Goal: Task Accomplishment & Management: Manage account settings

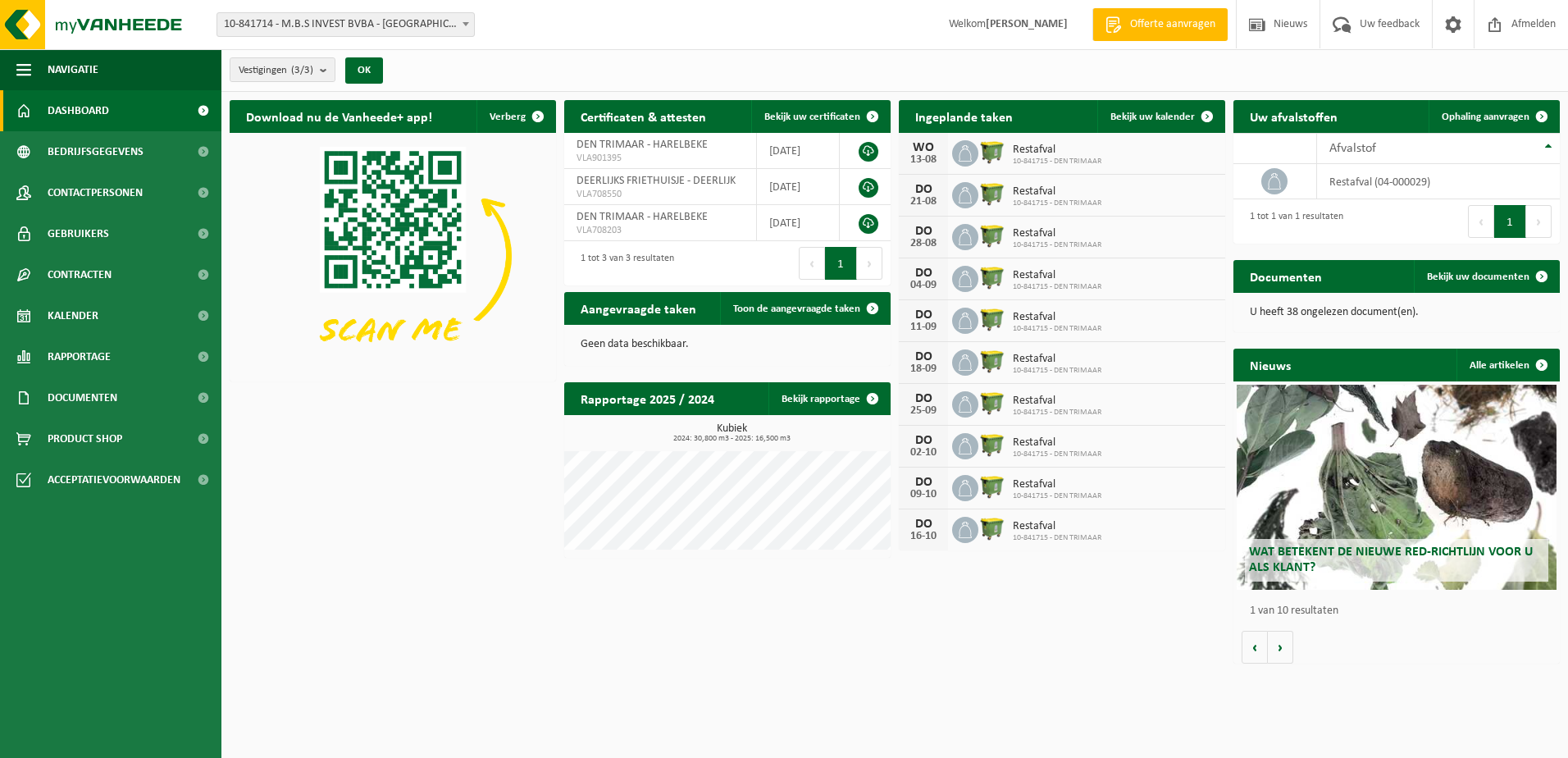
click at [989, 148] on img at bounding box center [992, 152] width 28 height 28
click at [960, 197] on icon at bounding box center [965, 195] width 13 height 16
click at [1152, 117] on span "Bekijk uw kalender" at bounding box center [1153, 117] width 84 height 11
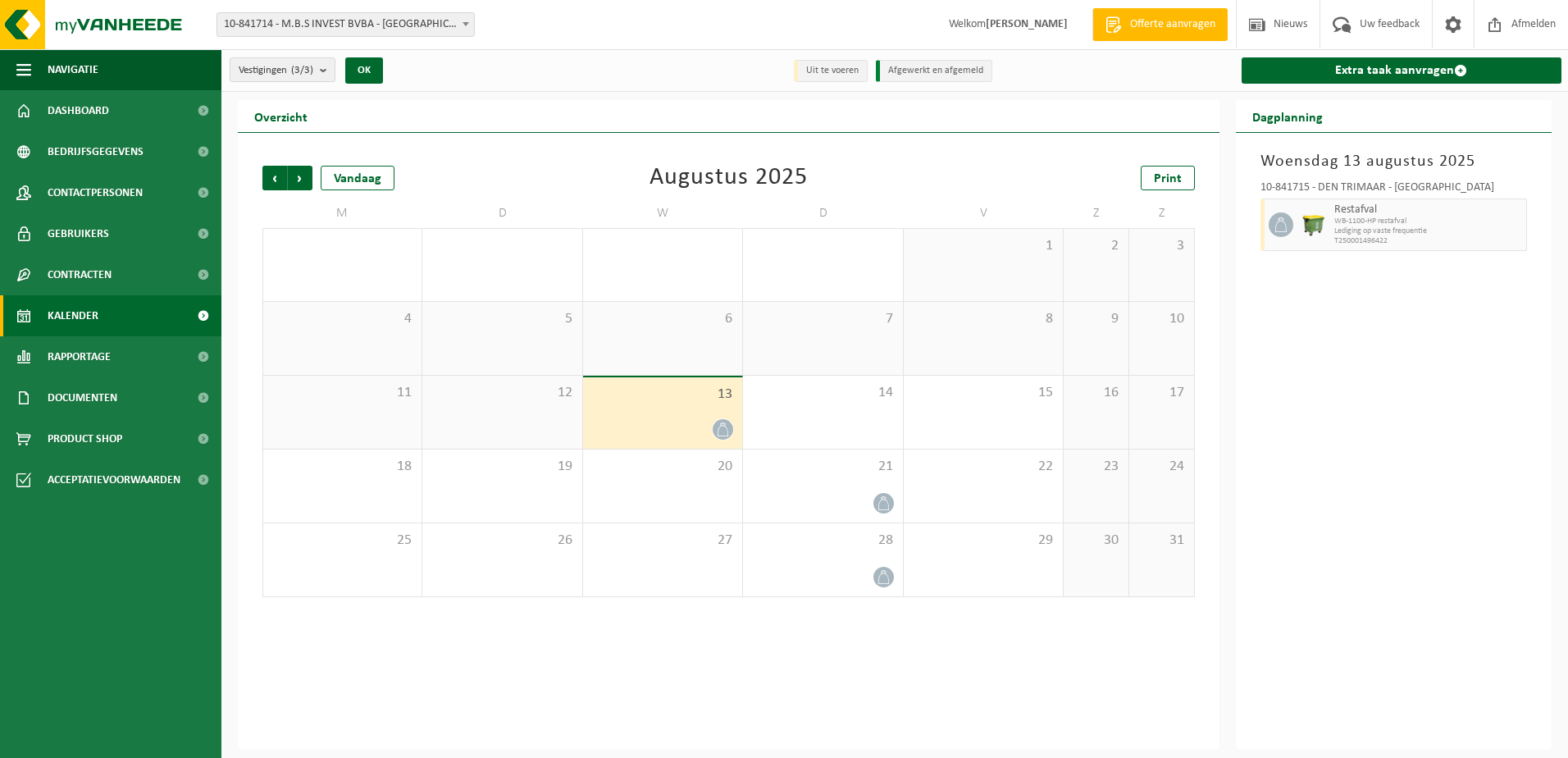
click at [702, 425] on div at bounding box center [662, 429] width 143 height 22
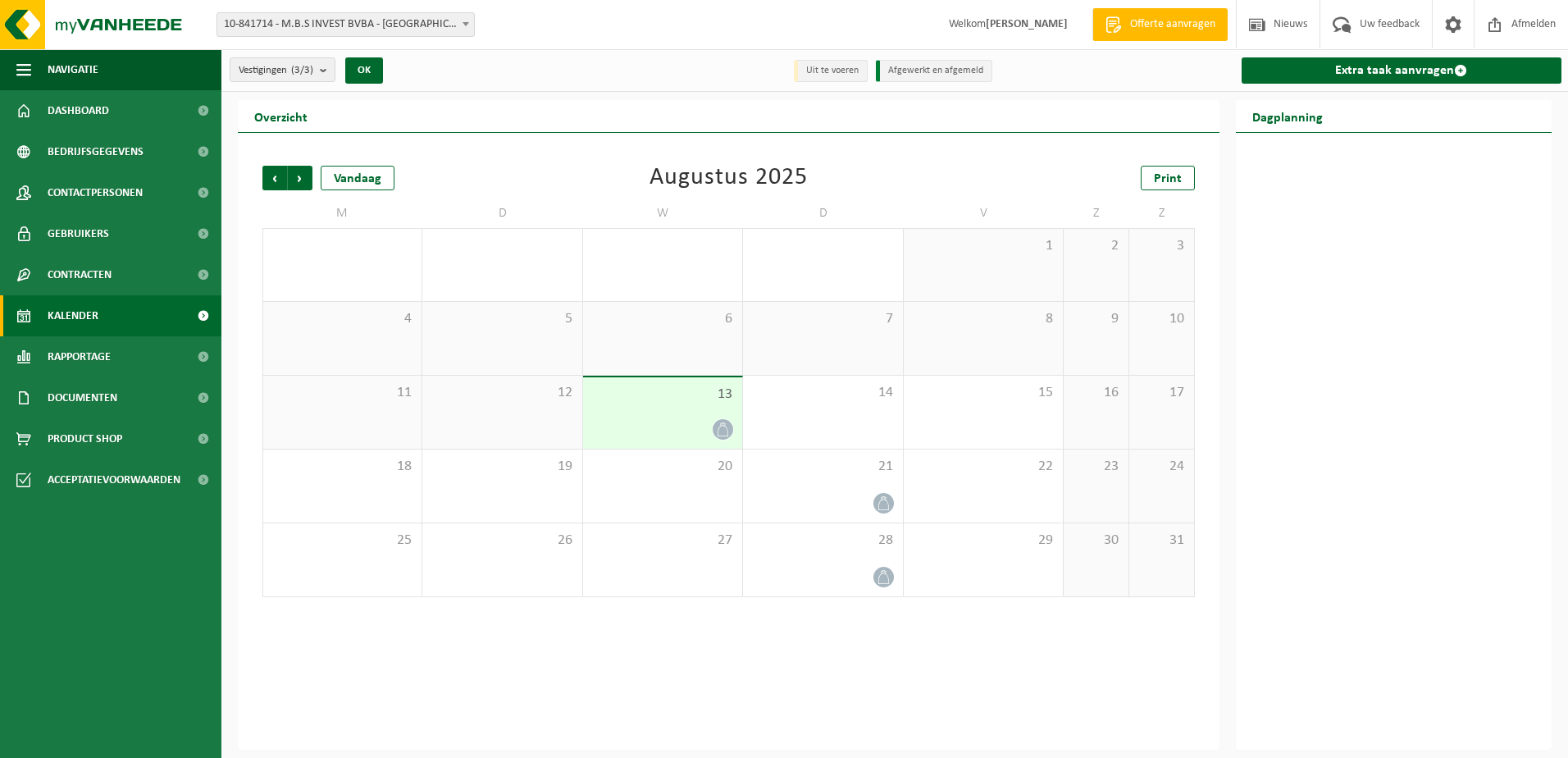
click at [702, 425] on div at bounding box center [662, 429] width 143 height 22
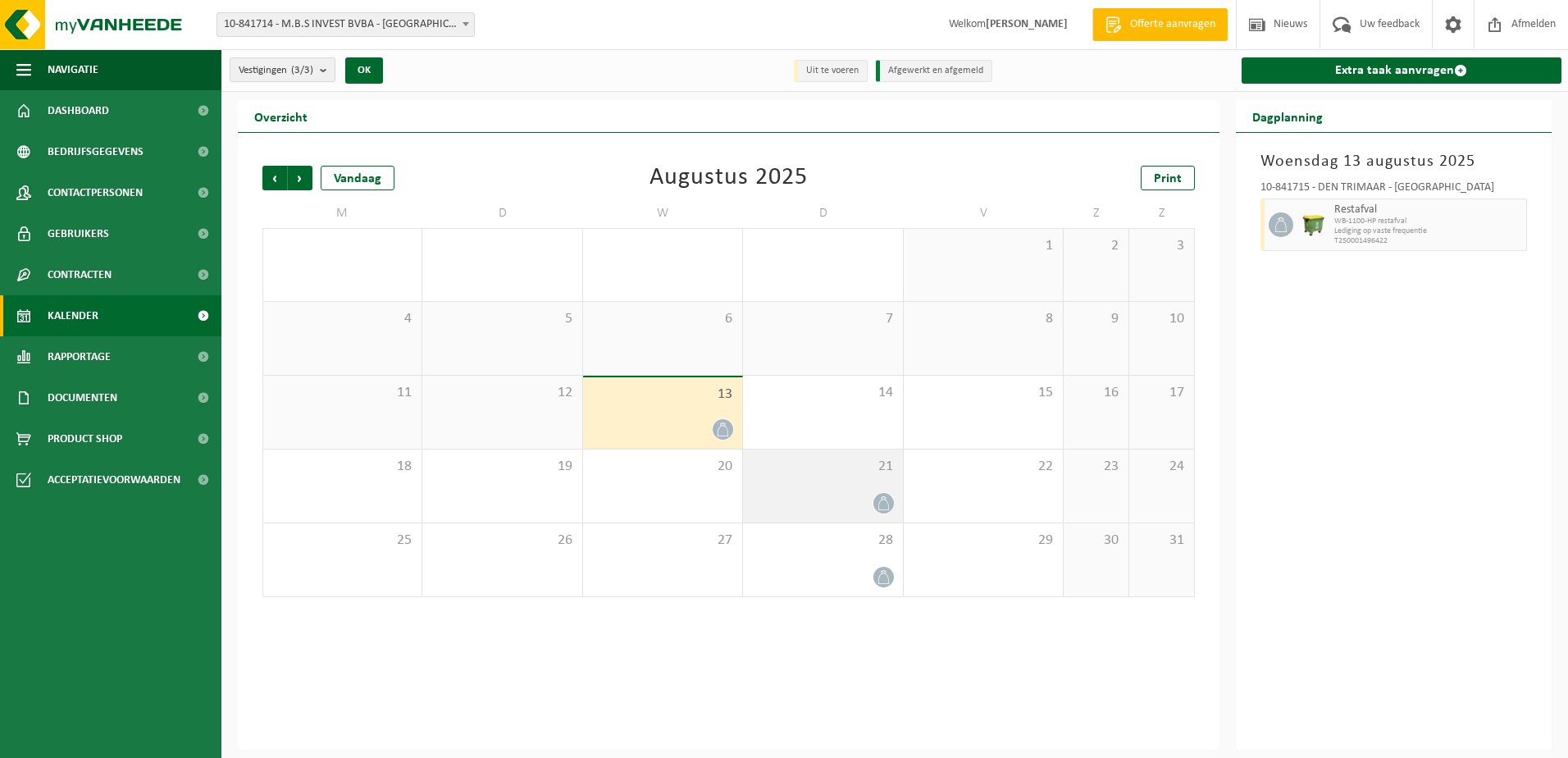
click at [828, 484] on div "21" at bounding box center [822, 485] width 159 height 73
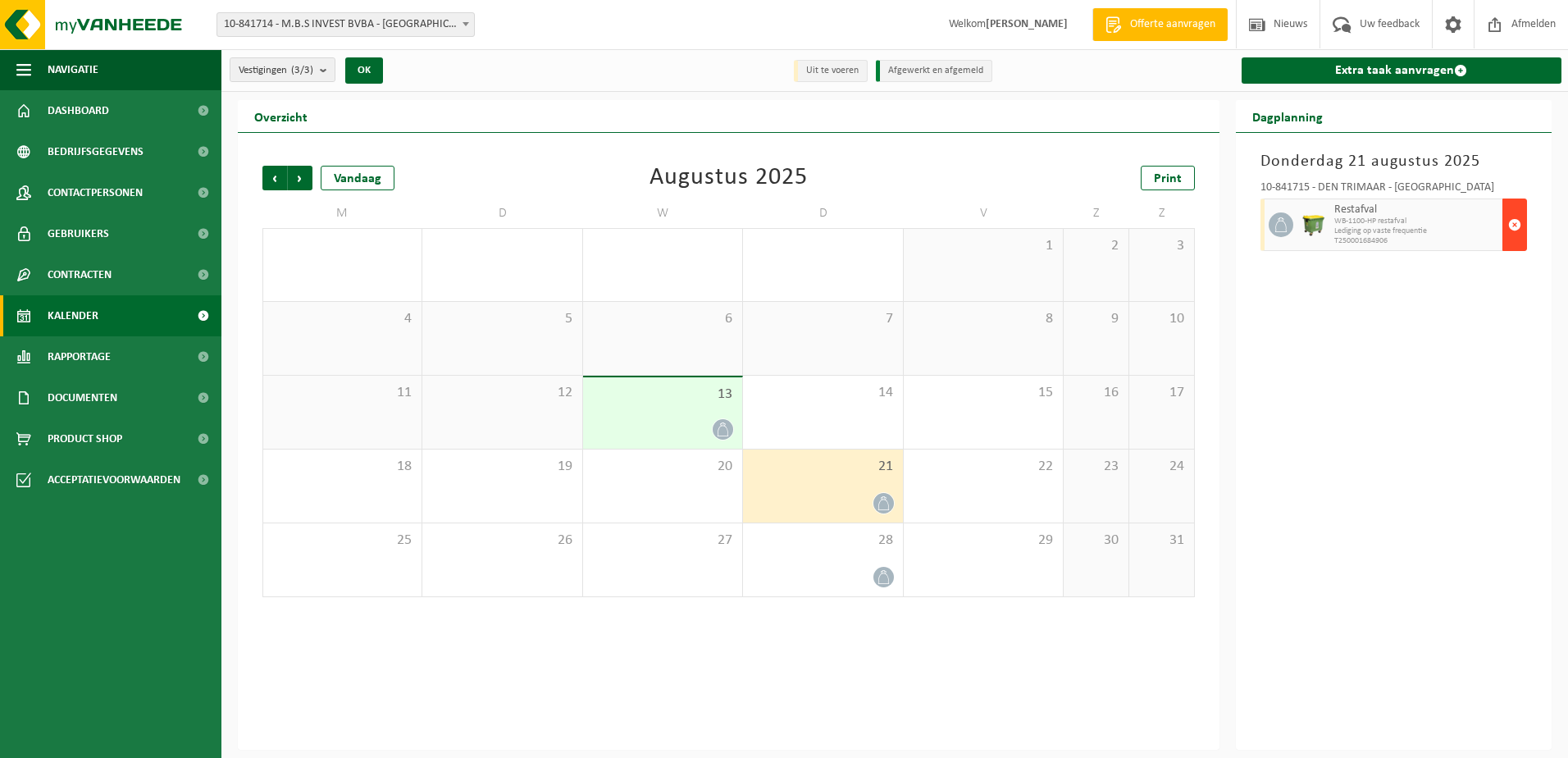
click at [1518, 224] on span "button" at bounding box center [1515, 224] width 13 height 33
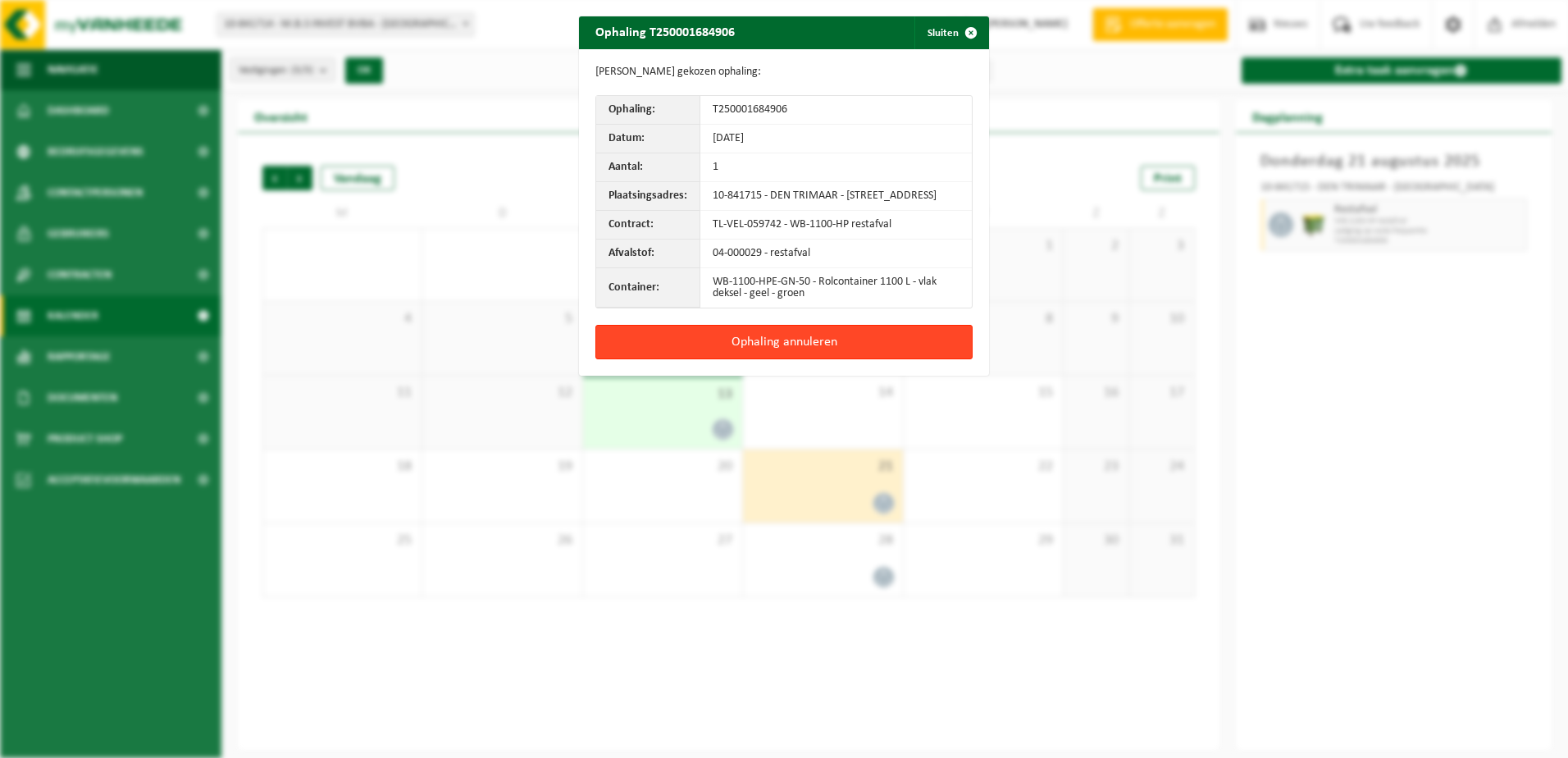
click at [749, 357] on button "Ophaling annuleren" at bounding box center [784, 342] width 378 height 34
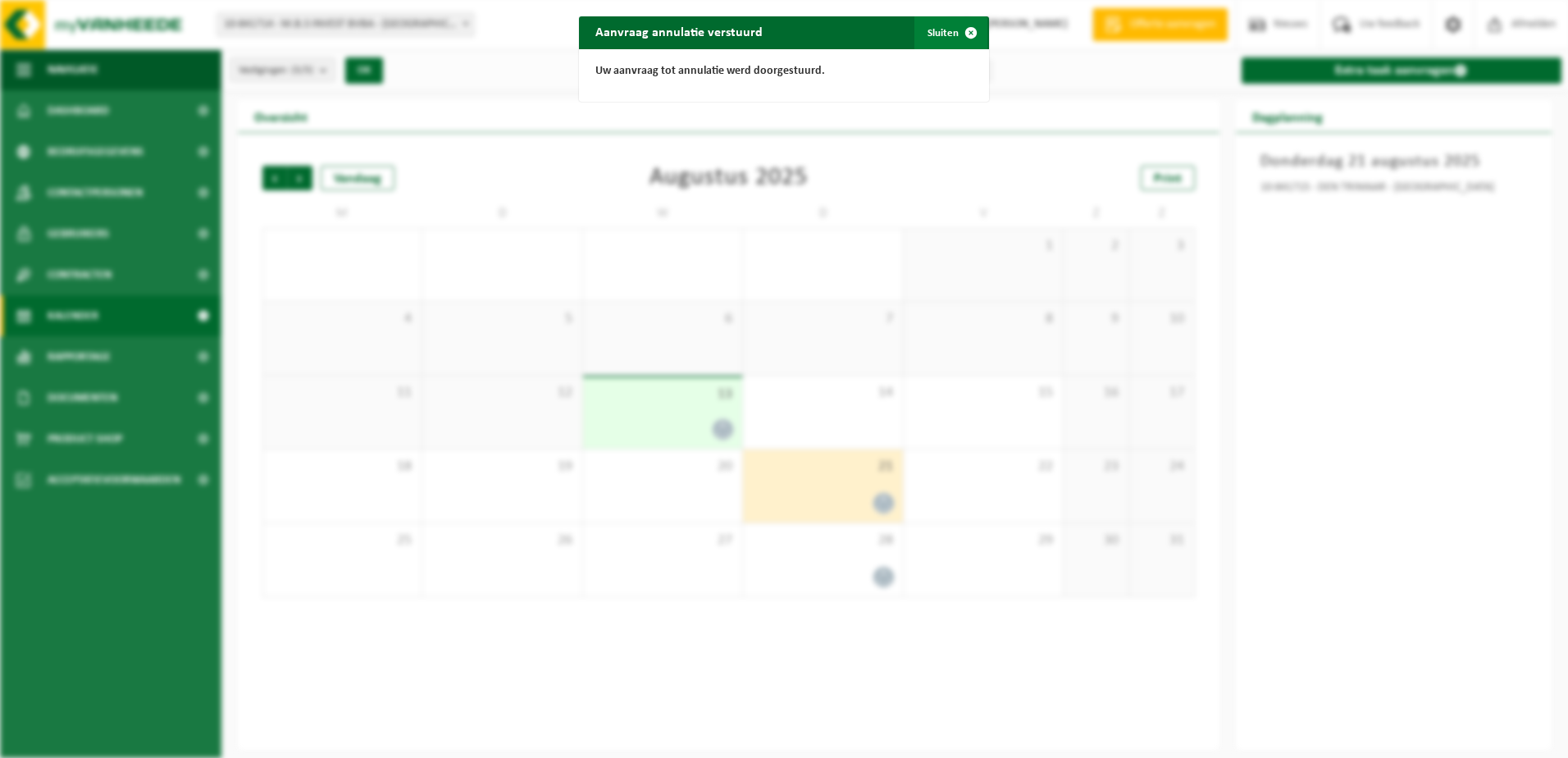
click at [930, 32] on button "Sluiten" at bounding box center [951, 32] width 73 height 33
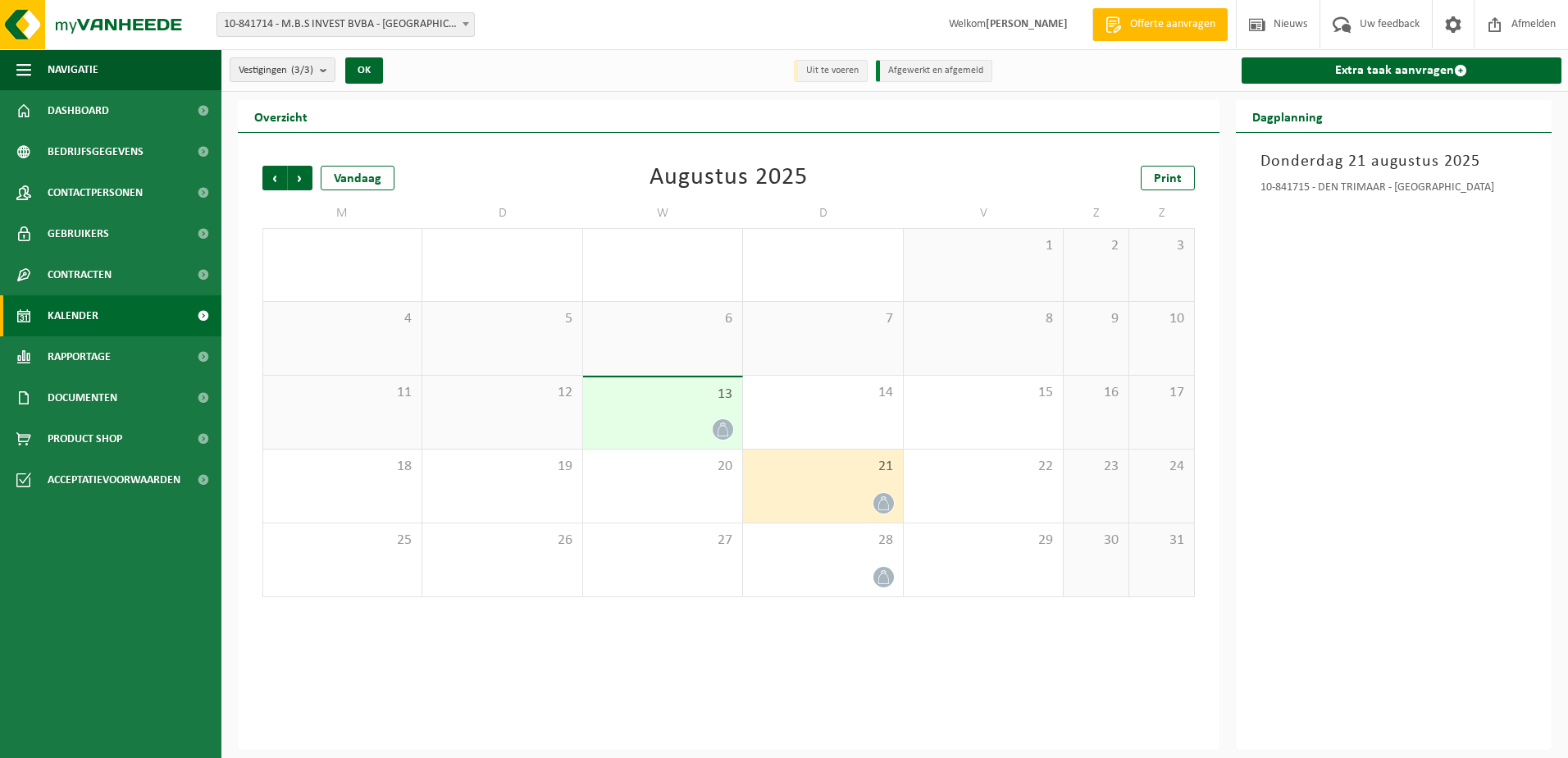
click at [649, 398] on span "13" at bounding box center [662, 395] width 143 height 18
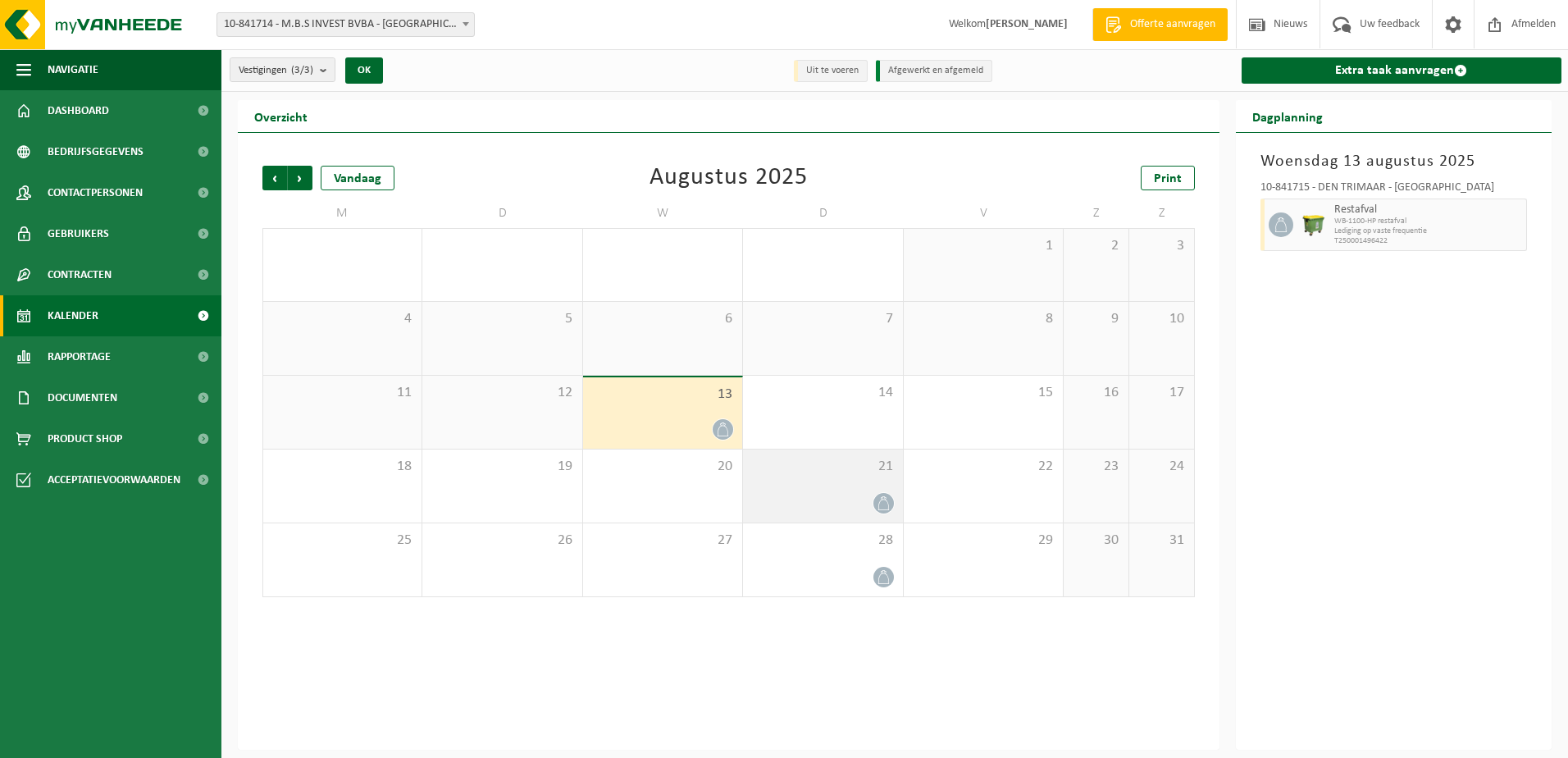
click at [780, 481] on div "21" at bounding box center [822, 485] width 159 height 73
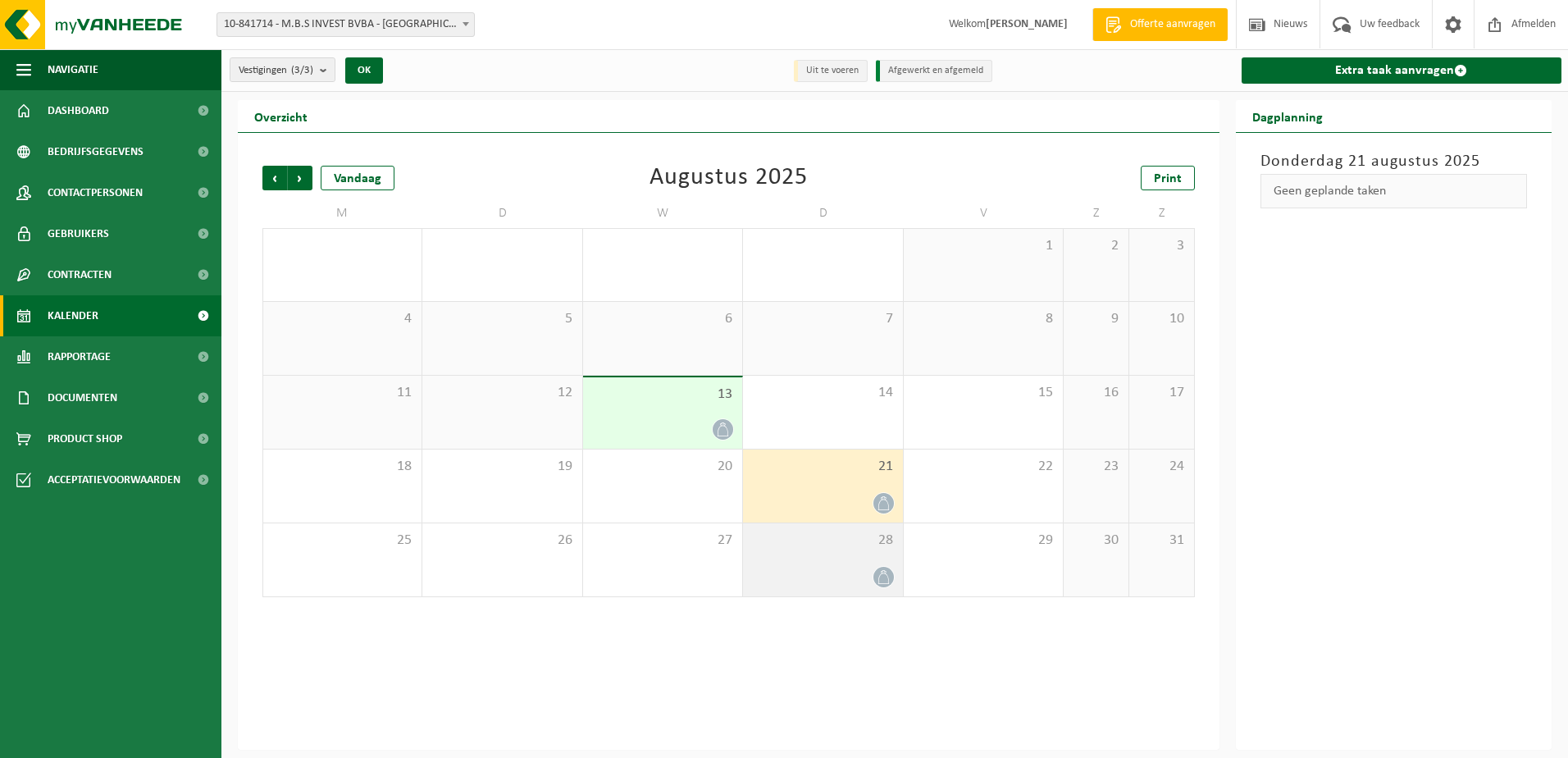
click at [790, 573] on div at bounding box center [823, 577] width 143 height 22
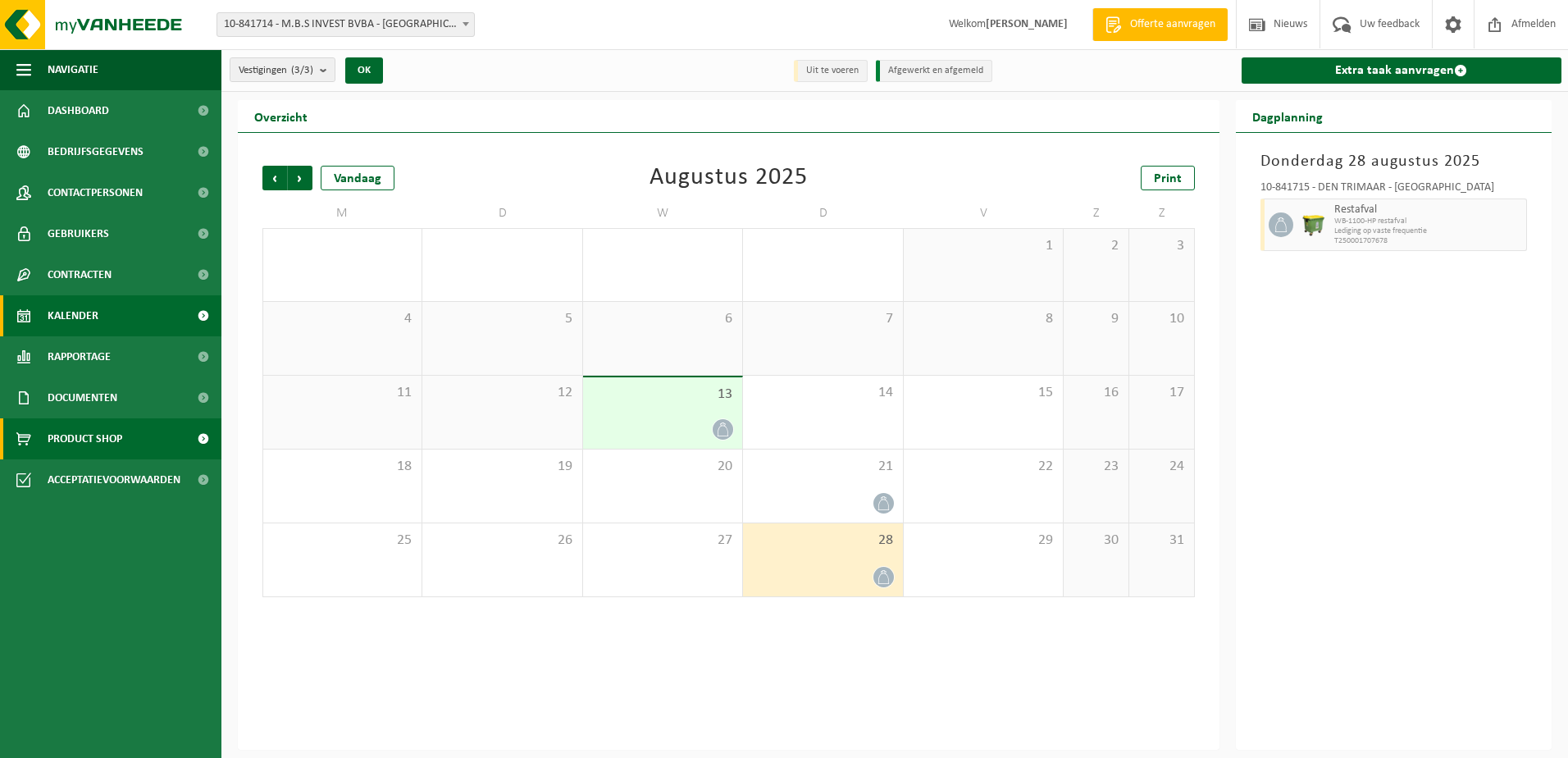
click at [77, 437] on span "Product Shop" at bounding box center [84, 439] width 74 height 41
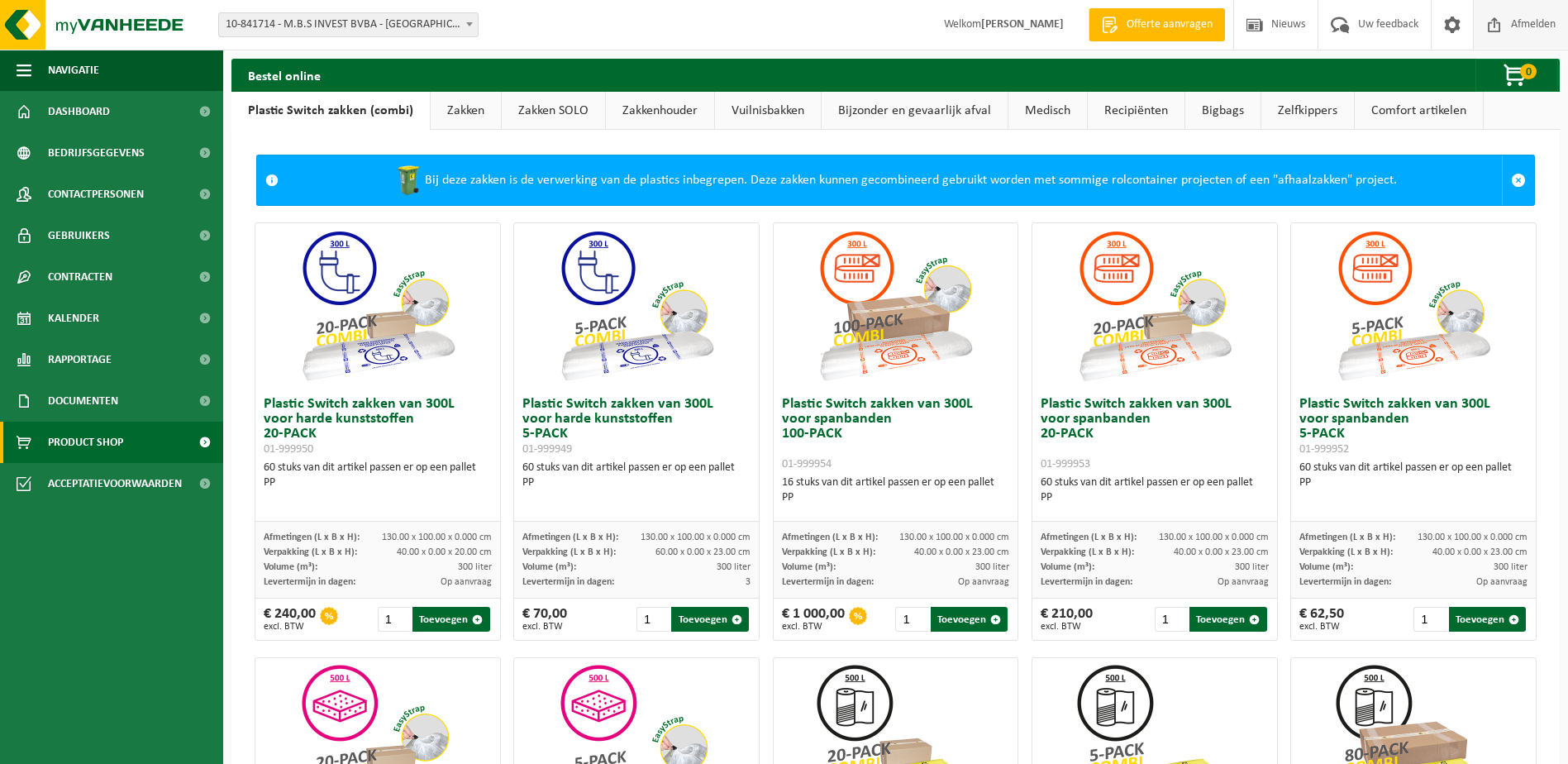
click at [1539, 31] on span "Afmelden" at bounding box center [1533, 24] width 53 height 49
